Goal: Browse casually: Explore the website without a specific task or goal

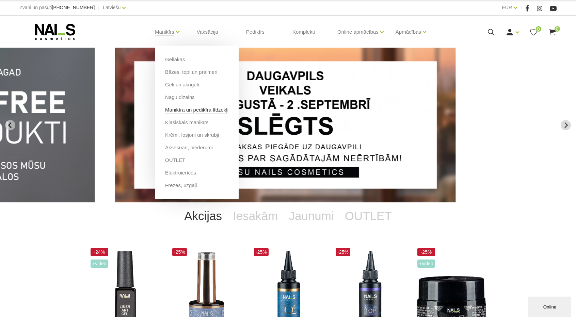
click at [182, 111] on link "Manikīra un pedikīra līdzekļi" at bounding box center [196, 109] width 63 height 7
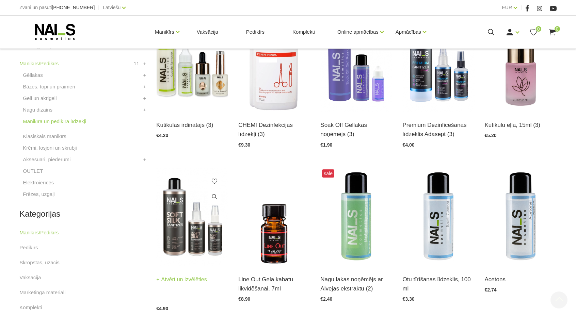
scroll to position [204, 0]
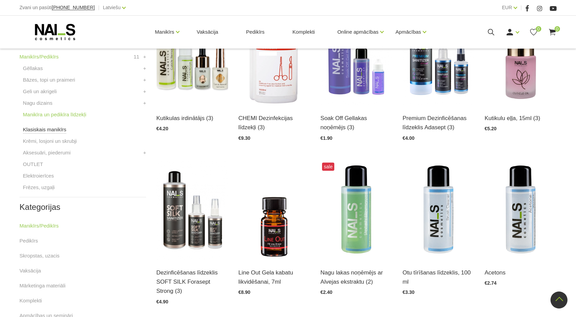
click at [58, 130] on link "Klasiskais manikīrs" at bounding box center [45, 130] width 44 height 8
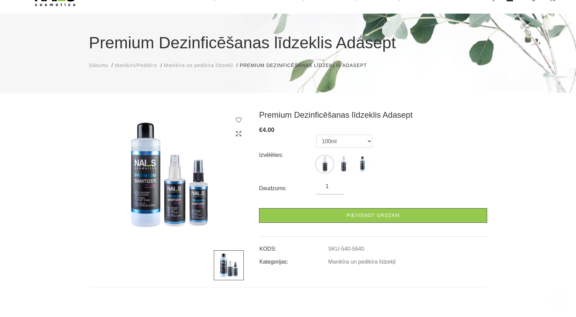
scroll to position [34, 0]
click at [366, 141] on select "100ml 150ml 500ml" at bounding box center [344, 141] width 56 height 13
select select "5583"
click at [316, 135] on select "100ml 150ml 500ml" at bounding box center [344, 141] width 56 height 13
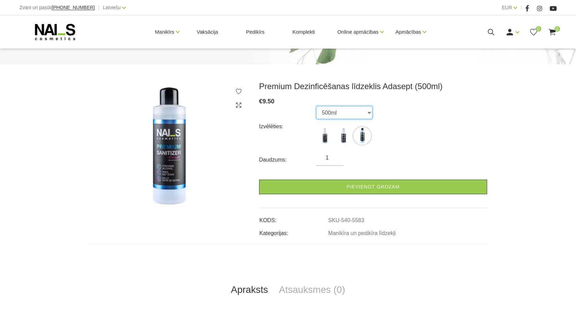
scroll to position [68, 0]
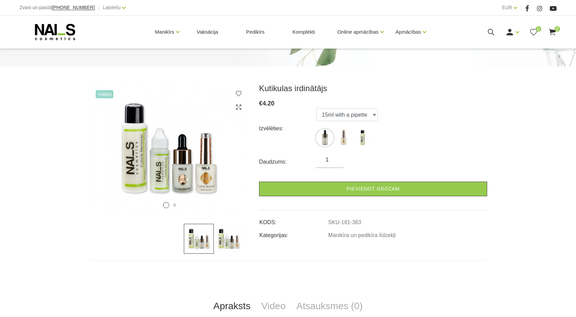
scroll to position [68, 0]
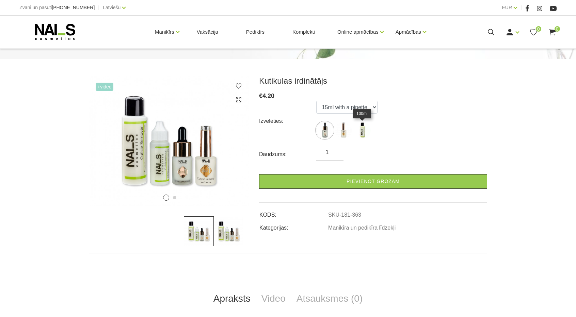
click at [361, 135] on img at bounding box center [362, 130] width 17 height 17
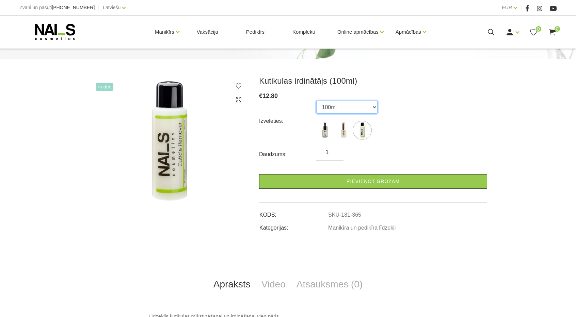
click at [376, 109] on select "15ml with a pipette 15ml with a brush 100ml" at bounding box center [346, 107] width 61 height 13
click at [316, 101] on select "15ml with a pipette 15ml with a brush 100ml" at bounding box center [346, 107] width 61 height 13
click at [344, 135] on img at bounding box center [343, 130] width 17 height 17
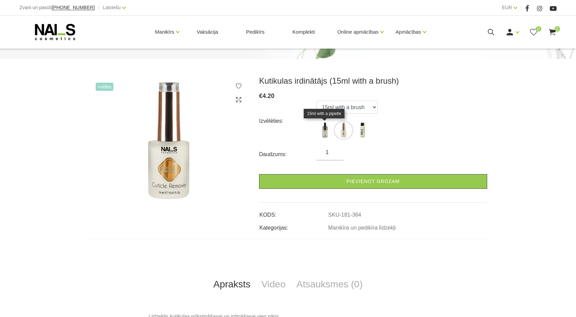
click at [327, 134] on img at bounding box center [324, 130] width 17 height 17
select select "363"
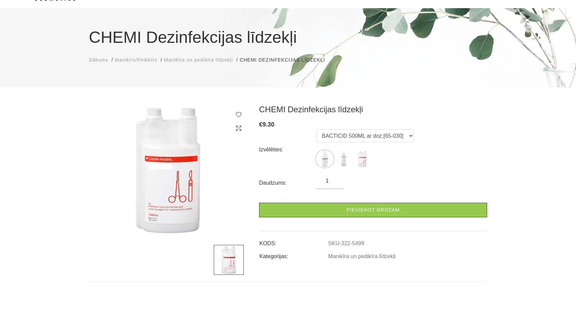
scroll to position [34, 0]
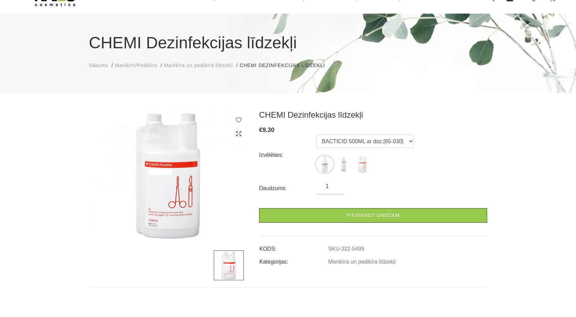
click at [334, 168] on ul "BACTICID 500ML ar doz.[65-030] DES INSURANCE 1L [65-009] STERISEPT INSTRU 1L [6…" at bounding box center [365, 155] width 98 height 41
click at [324, 167] on img at bounding box center [324, 164] width 17 height 17
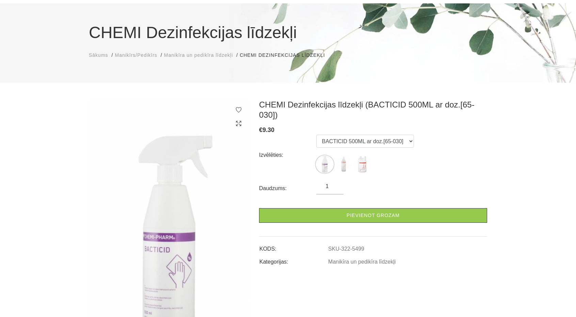
scroll to position [68, 0]
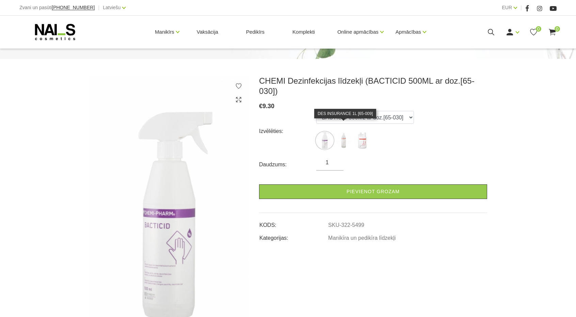
click at [345, 134] on img at bounding box center [343, 140] width 17 height 17
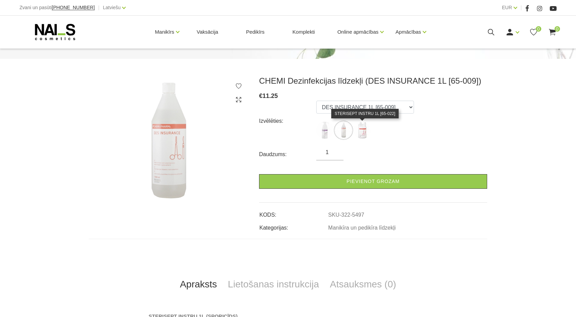
click at [362, 133] on img at bounding box center [362, 130] width 17 height 17
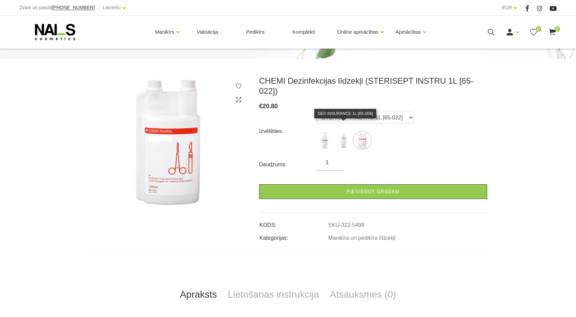
click at [343, 132] on img at bounding box center [343, 140] width 17 height 17
select select "5497"
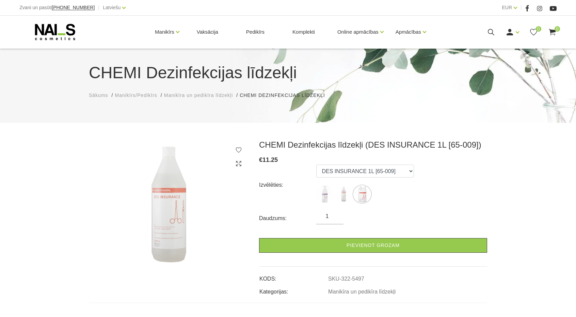
scroll to position [0, 0]
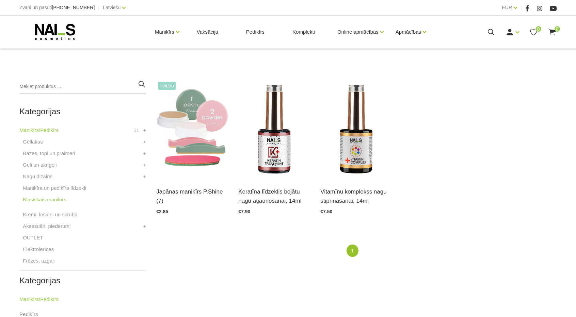
scroll to position [136, 0]
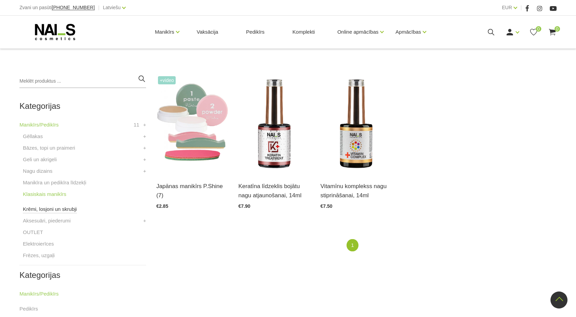
click at [71, 211] on link "Krēmi, losjoni un skrubji" at bounding box center [50, 209] width 54 height 8
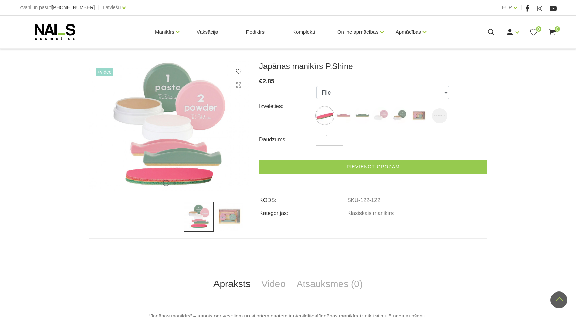
scroll to position [68, 0]
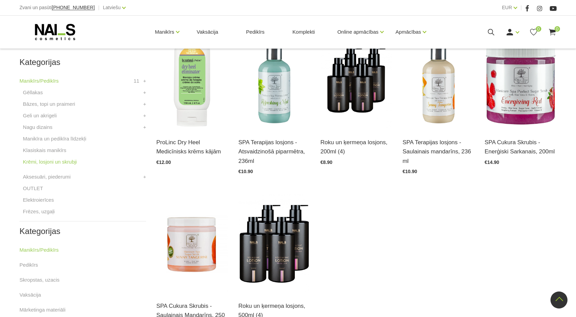
scroll to position [204, 0]
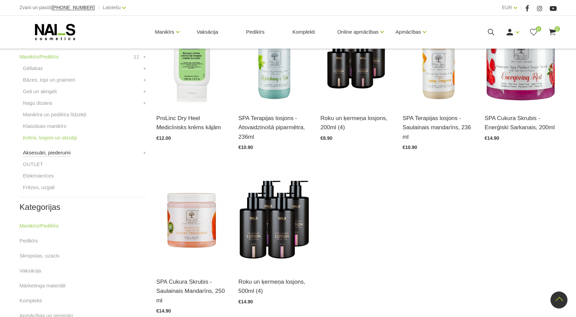
click at [51, 154] on link "Aksesuāri, piederumi" at bounding box center [47, 153] width 48 height 8
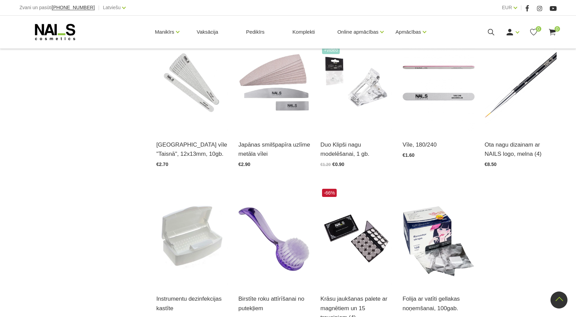
scroll to position [715, 0]
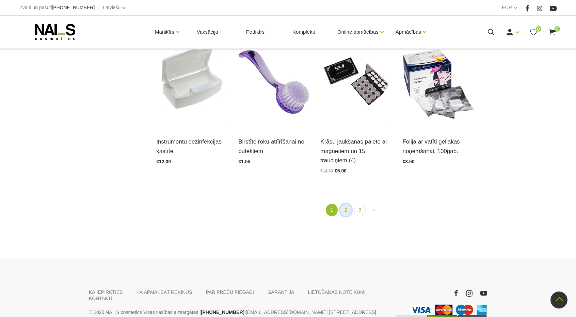
click at [346, 211] on link "2" at bounding box center [346, 210] width 12 height 13
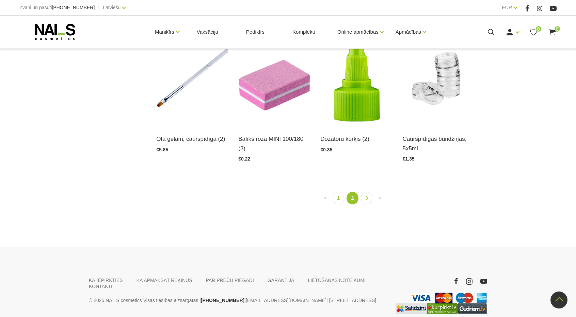
scroll to position [683, 0]
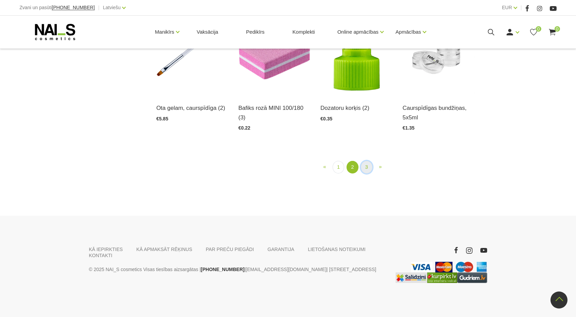
click at [371, 174] on link "3" at bounding box center [367, 167] width 12 height 13
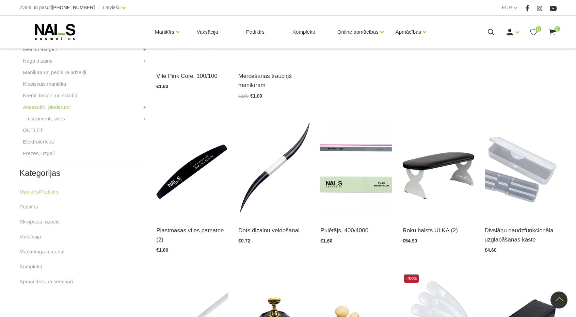
scroll to position [241, 0]
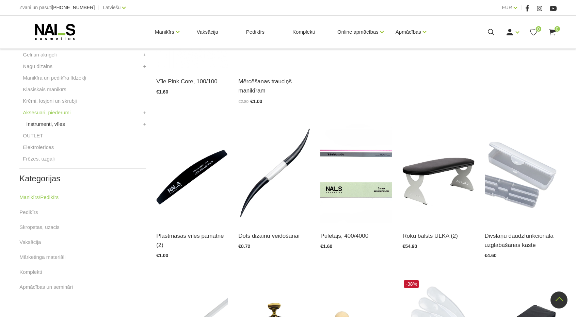
click at [62, 124] on link "Instrumenti, vīles" at bounding box center [45, 124] width 38 height 8
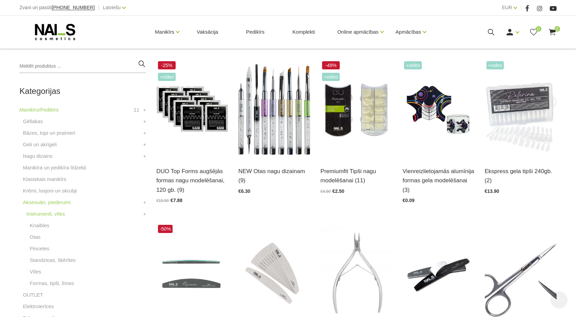
scroll to position [170, 0]
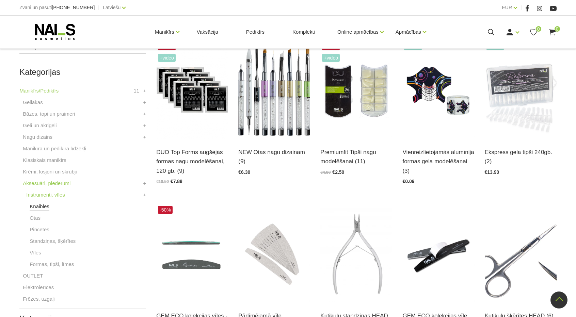
click at [44, 208] on link "Knaibles" at bounding box center [40, 207] width 20 height 8
click at [40, 218] on li "Otas" at bounding box center [86, 220] width 120 height 12
click at [36, 220] on link "Otas" at bounding box center [35, 218] width 11 height 8
click at [42, 230] on link "Pincetes" at bounding box center [40, 230] width 20 height 8
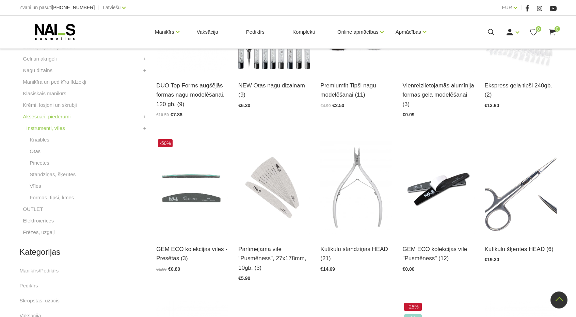
scroll to position [238, 0]
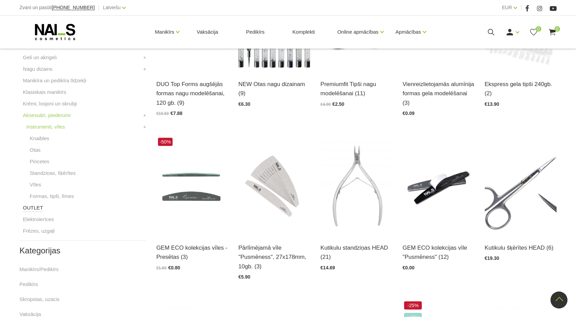
click at [36, 208] on link "OUTLET" at bounding box center [33, 208] width 20 height 8
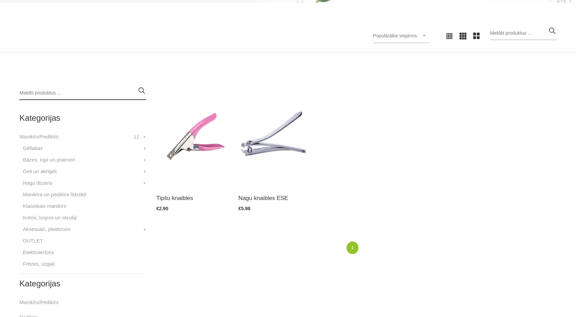
scroll to position [136, 0]
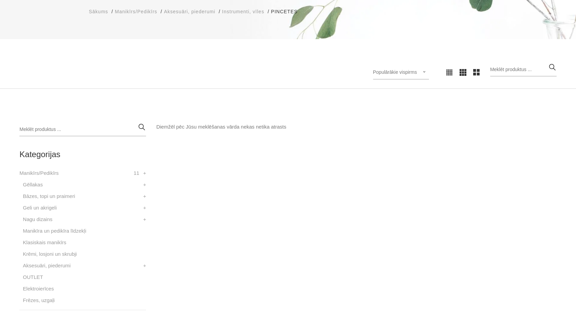
scroll to position [102, 0]
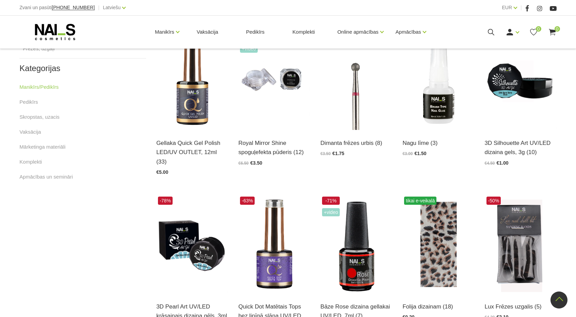
scroll to position [340, 0]
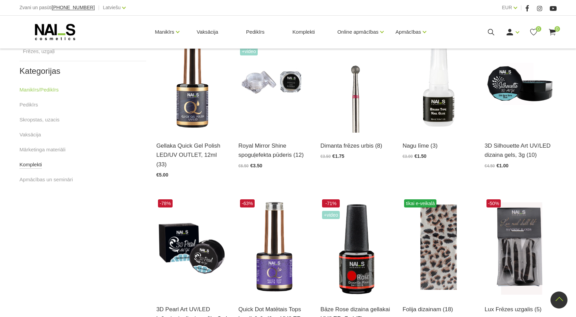
click at [39, 166] on link "Komplekti" at bounding box center [30, 165] width 22 height 8
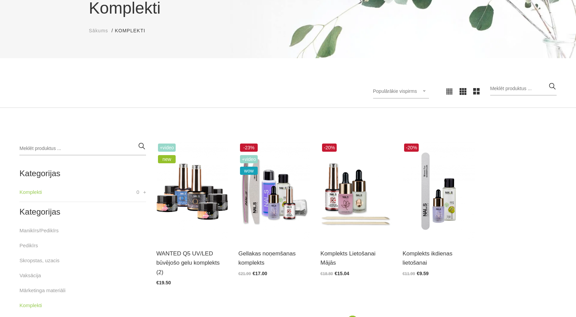
scroll to position [136, 0]
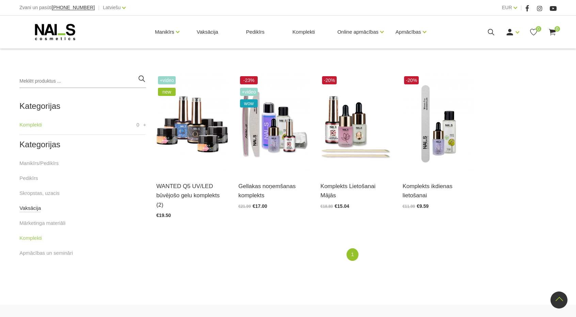
click at [38, 210] on link "Vaksācija" at bounding box center [29, 208] width 21 height 8
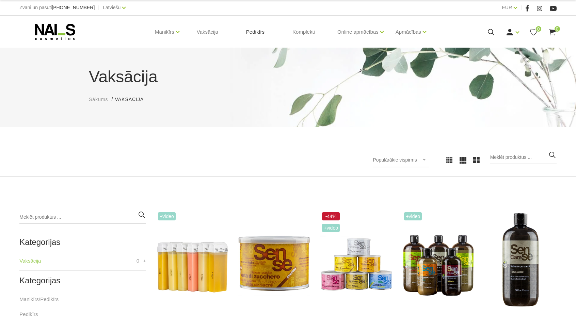
click at [252, 36] on link "Pedikīrs" at bounding box center [255, 32] width 29 height 33
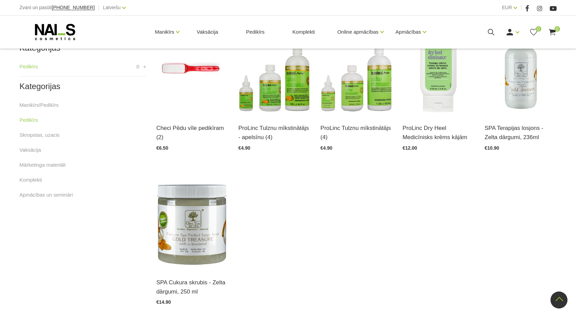
scroll to position [170, 0]
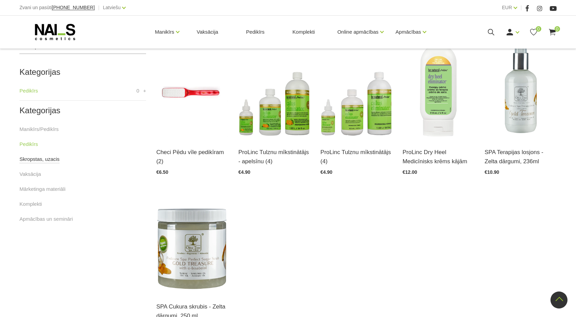
click at [53, 162] on link "Skropstas, uzacis" at bounding box center [39, 159] width 40 height 8
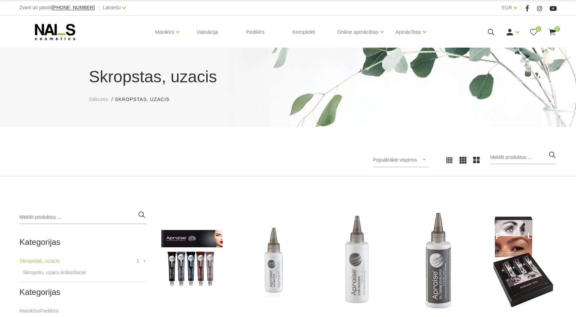
click at [65, 35] on icon at bounding box center [54, 31] width 71 height 17
